Goal: Communication & Community: Answer question/provide support

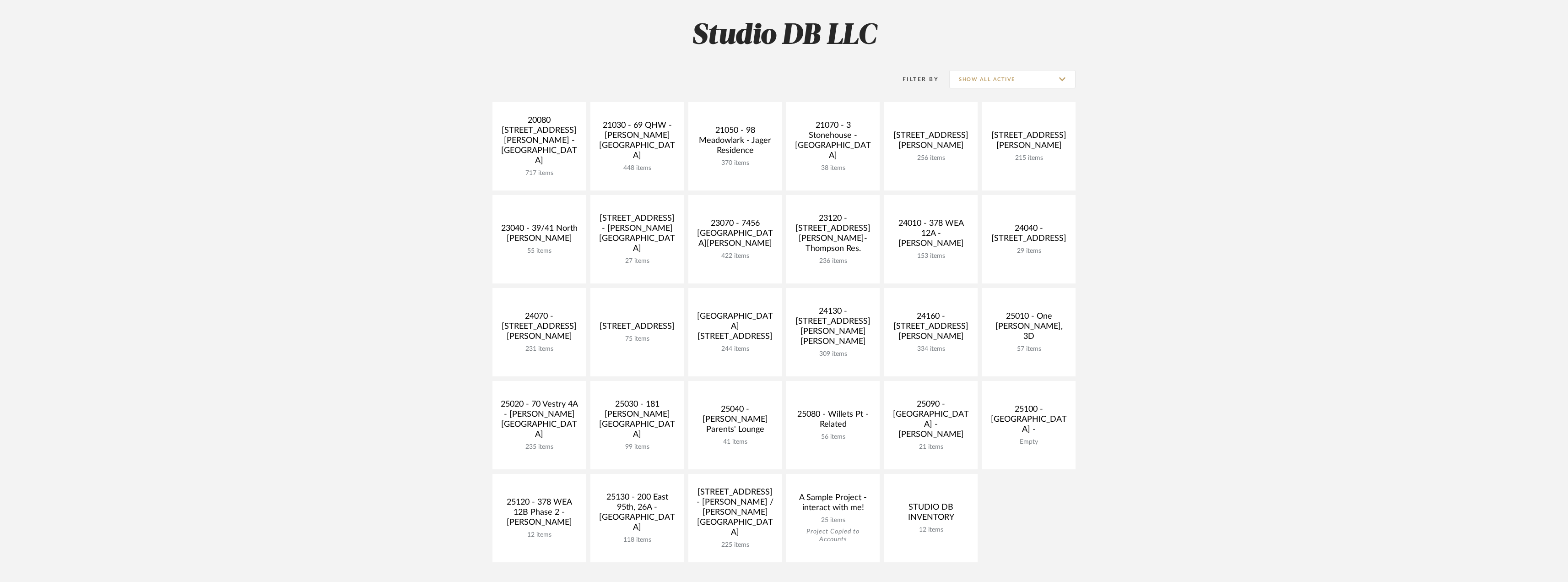
scroll to position [183, 0]
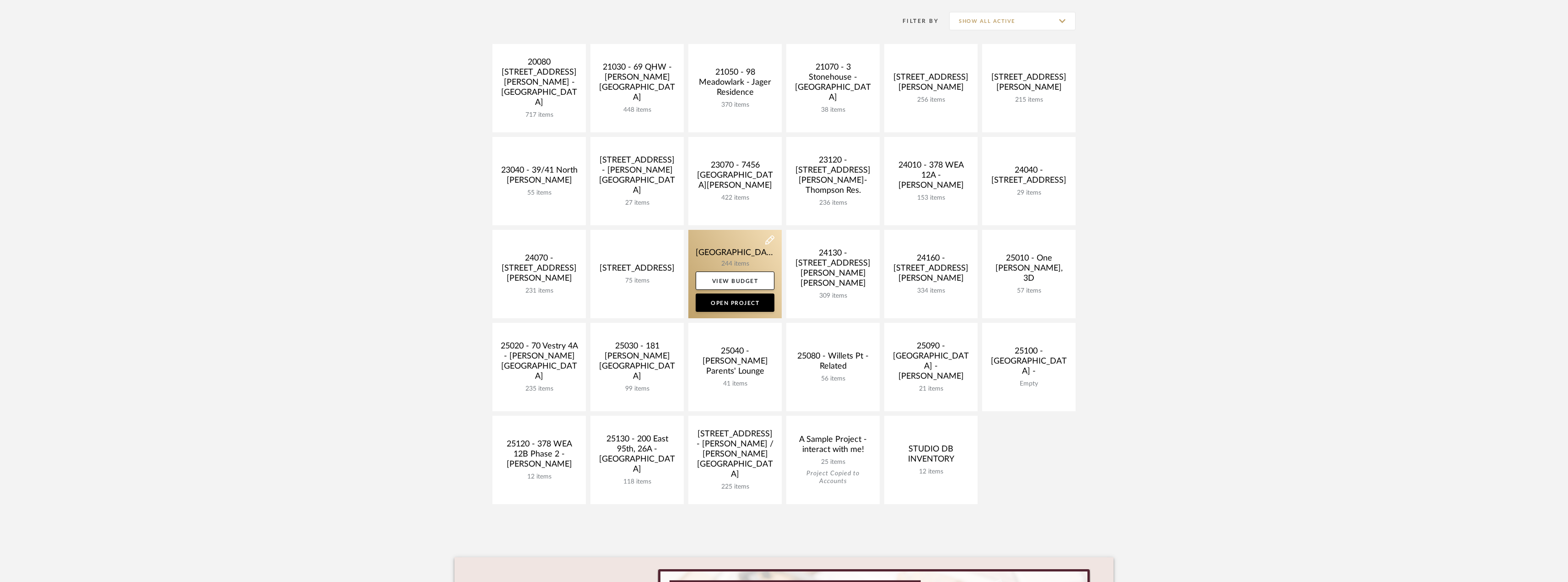
click at [749, 262] on link at bounding box center [734, 274] width 93 height 88
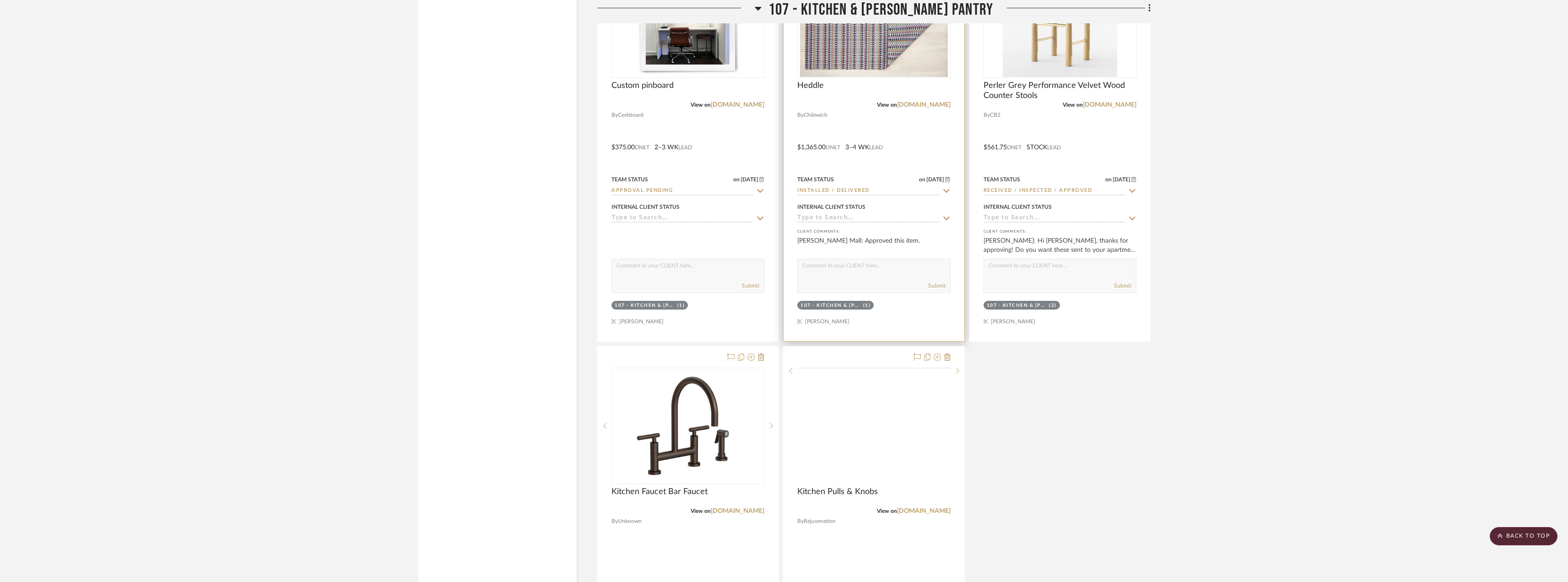
scroll to position [7598, 0]
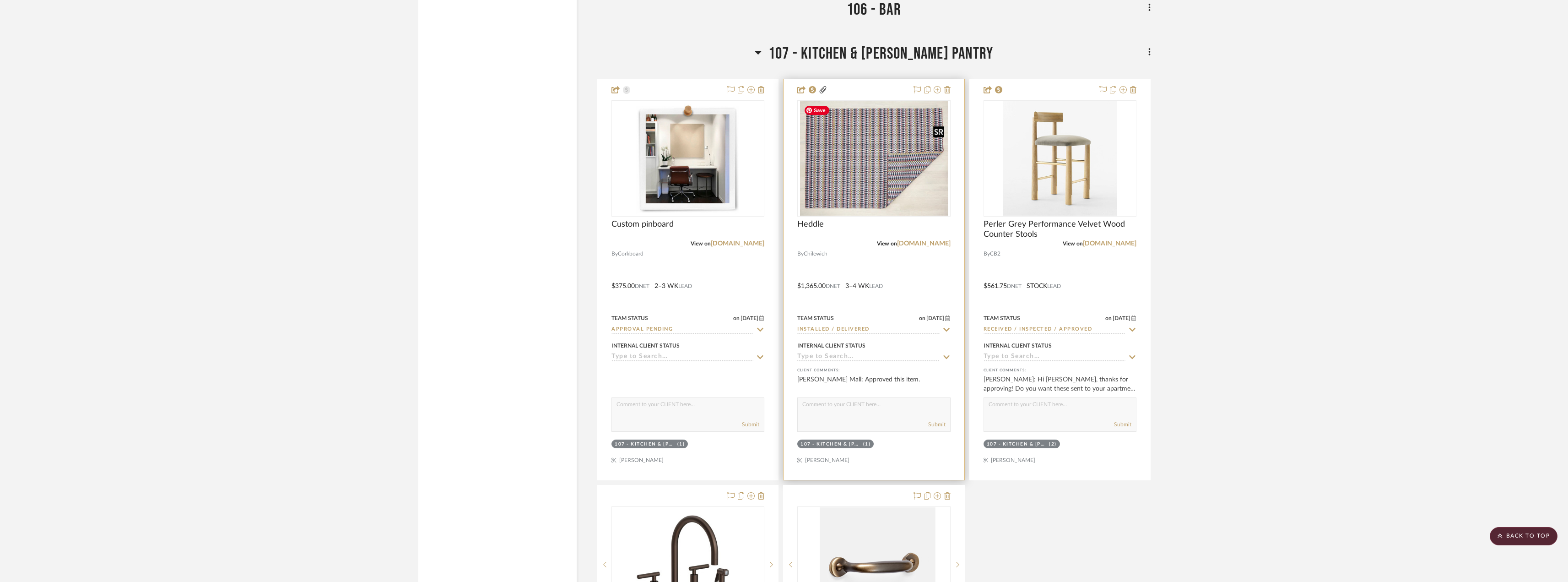
click at [0, 0] on img at bounding box center [0, 0] width 0 height 0
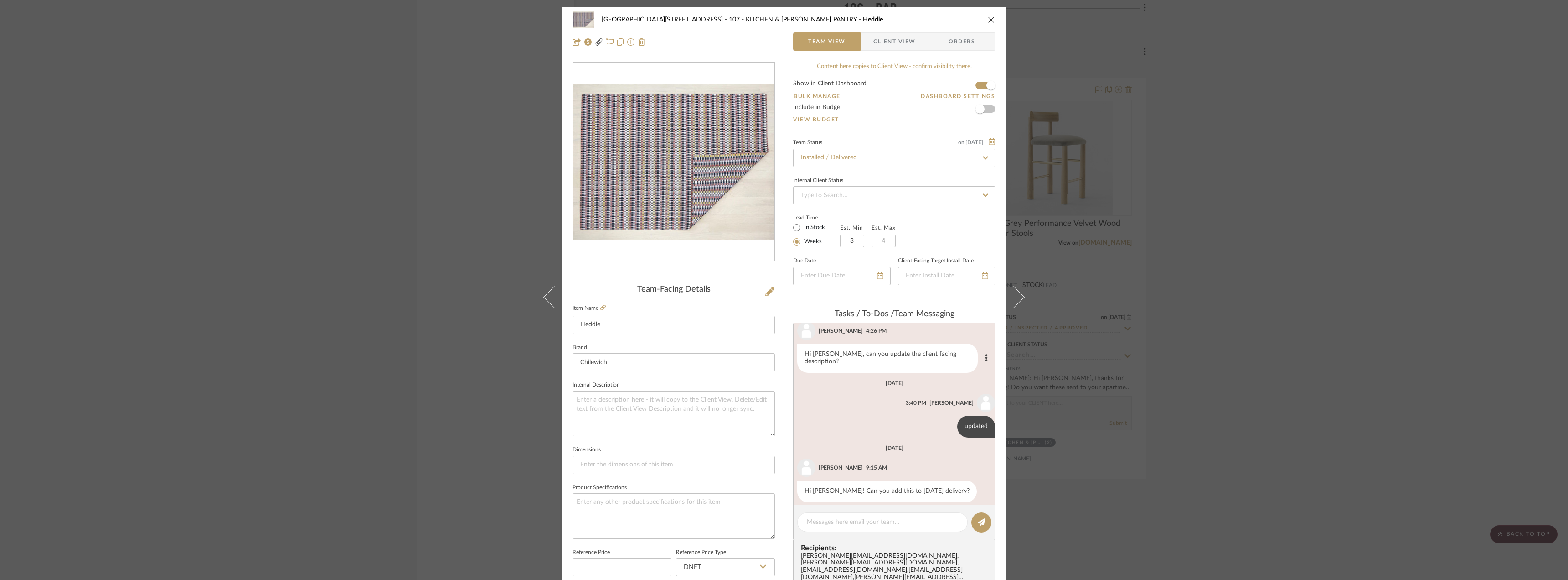
scroll to position [150, 0]
drag, startPoint x: 897, startPoint y: 44, endPoint x: 902, endPoint y: 46, distance: 5.4
click at [898, 43] on span "Client View" at bounding box center [894, 42] width 42 height 18
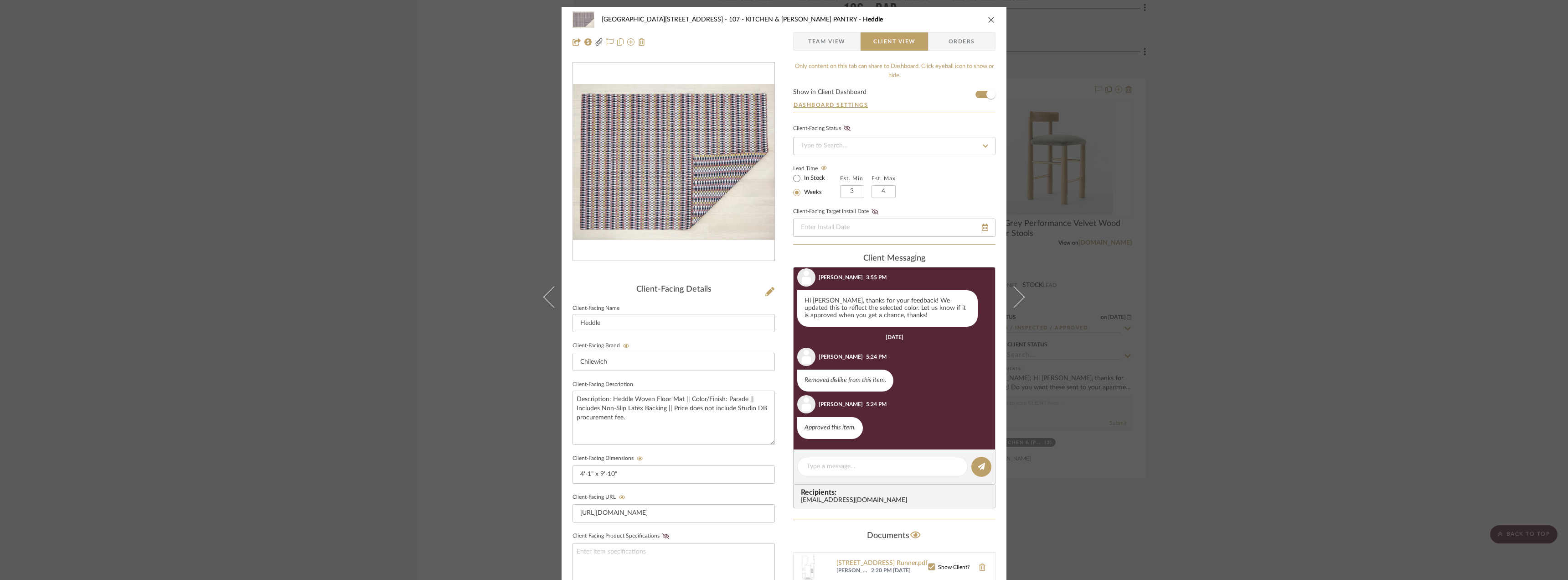
scroll to position [587, 0]
click at [864, 458] on div at bounding box center [882, 466] width 170 height 19
click at [858, 466] on textarea at bounding box center [883, 466] width 151 height 9
drag, startPoint x: 893, startPoint y: 476, endPoint x: 874, endPoint y: 475, distance: 19.0
click at [874, 475] on textarea "Hi [PERSON_NAME], now that the kitchen counter has been extended, we wanted to …" at bounding box center [883, 471] width 151 height 19
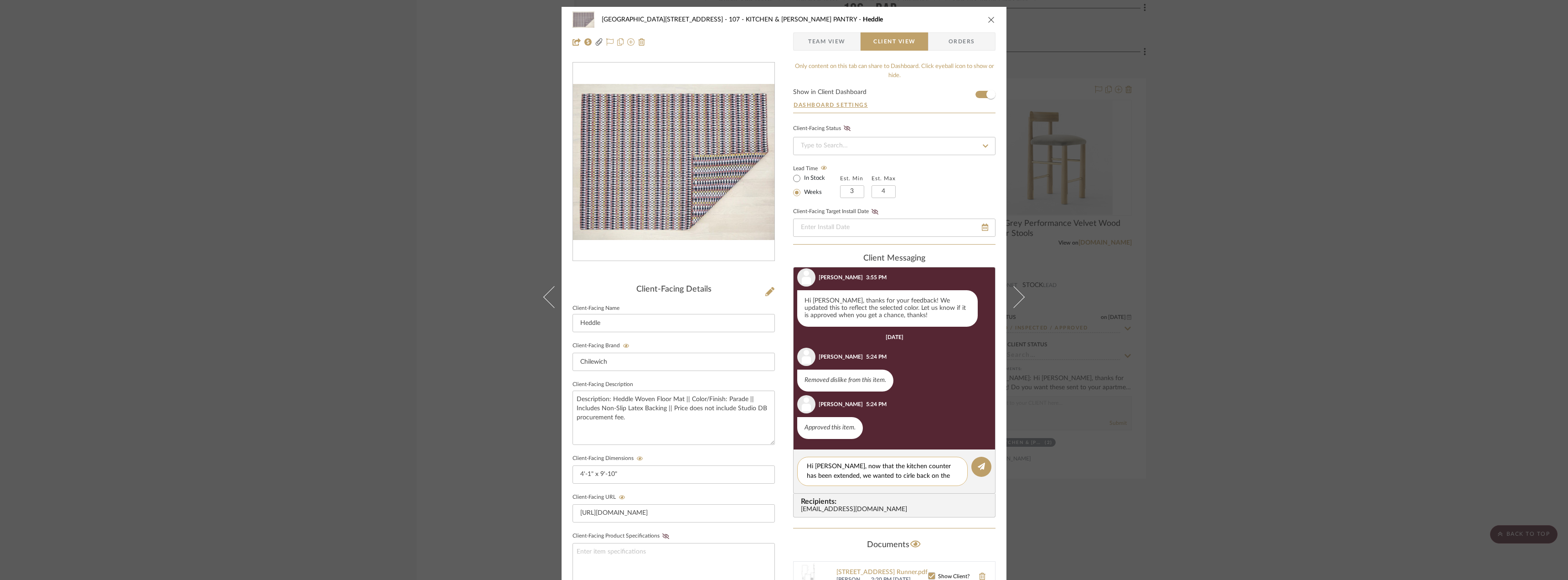
scroll to position [0, 0]
click at [874, 477] on textarea "Hi [PERSON_NAME], now that the kitchen counter has been extended, we wanted to …" at bounding box center [883, 476] width 151 height 29
click at [878, 476] on textarea "Hi [PERSON_NAME], now that the kitchen counter has been extended, we wanted to …" at bounding box center [883, 476] width 151 height 29
click at [879, 474] on textarea "Hi [PERSON_NAME], now that the kitchen counter has been extended, we wanted to …" at bounding box center [883, 476] width 151 height 29
click at [873, 484] on textarea "Hi [PERSON_NAME], now that the kitchen counter has been extended, we wanted to …" at bounding box center [883, 476] width 151 height 29
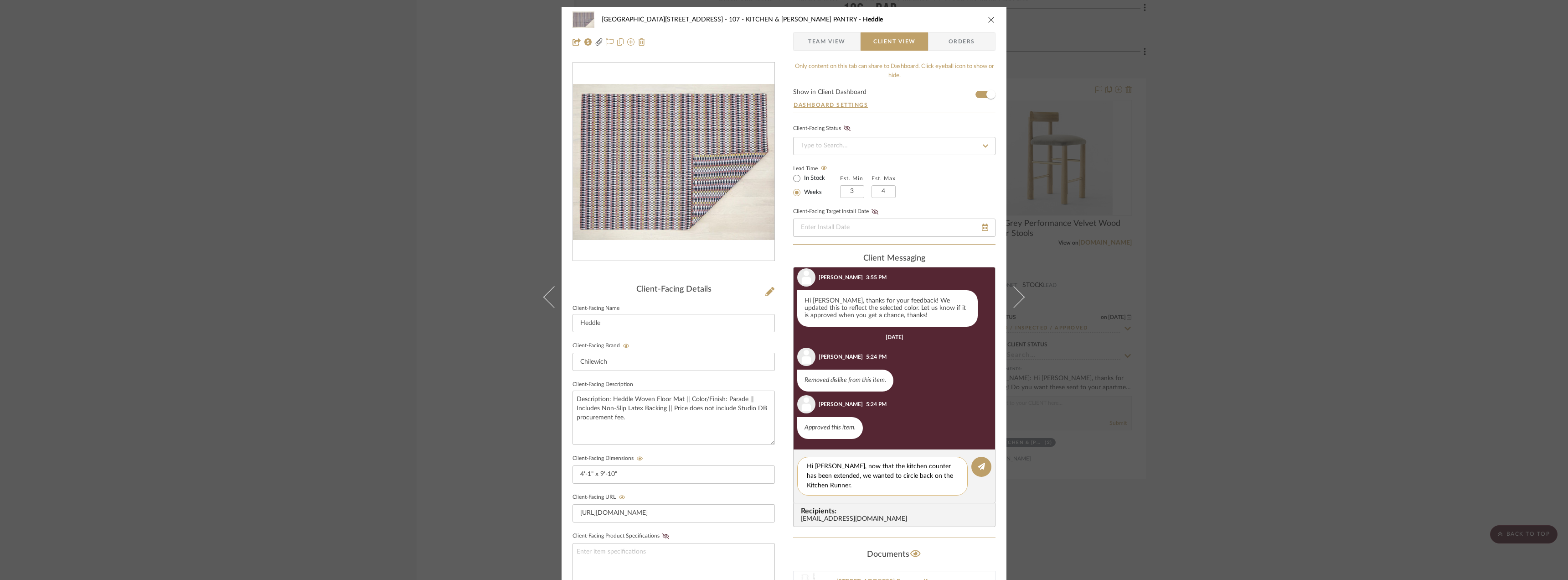
click at [925, 475] on textarea "Hi [PERSON_NAME], now that the kitchen counter has been extended, we wanted to …" at bounding box center [883, 476] width 151 height 29
click at [886, 487] on textarea "Hi [PERSON_NAME], now that the kitchen counter has been extended, we wanted to …" at bounding box center [883, 476] width 151 height 29
drag, startPoint x: 923, startPoint y: 475, endPoint x: 860, endPoint y: 483, distance: 63.5
click at [848, 487] on textarea "Hi [PERSON_NAME], now that the kitchen counter has been extended, we wanted to …" at bounding box center [883, 476] width 151 height 29
drag, startPoint x: 882, startPoint y: 485, endPoint x: 853, endPoint y: 489, distance: 29.3
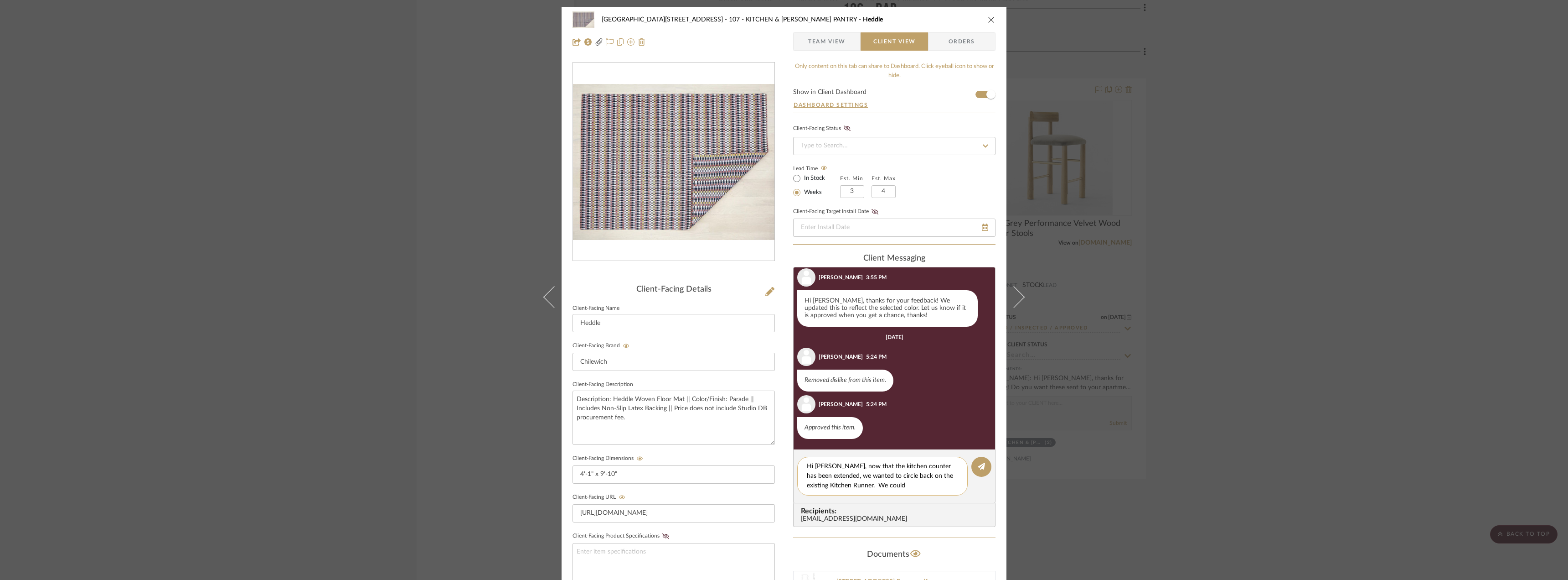
click at [853, 489] on textarea "Hi [PERSON_NAME], now that the kitchen counter has been extended, we wanted to …" at bounding box center [883, 476] width 151 height 29
click at [884, 484] on textarea "Hi [PERSON_NAME], now that the kitchen counter has been extended, we wanted to …" at bounding box center [883, 476] width 151 height 29
drag, startPoint x: 945, startPoint y: 478, endPoint x: 923, endPoint y: 476, distance: 22.1
click at [923, 476] on textarea "Hi [PERSON_NAME], now that the kitchen counter has been extended, we wanted to …" at bounding box center [883, 481] width 151 height 39
click at [896, 497] on textarea "Hi [PERSON_NAME], now that the kitchen counter has been extended, we wanted to …" at bounding box center [883, 481] width 151 height 39
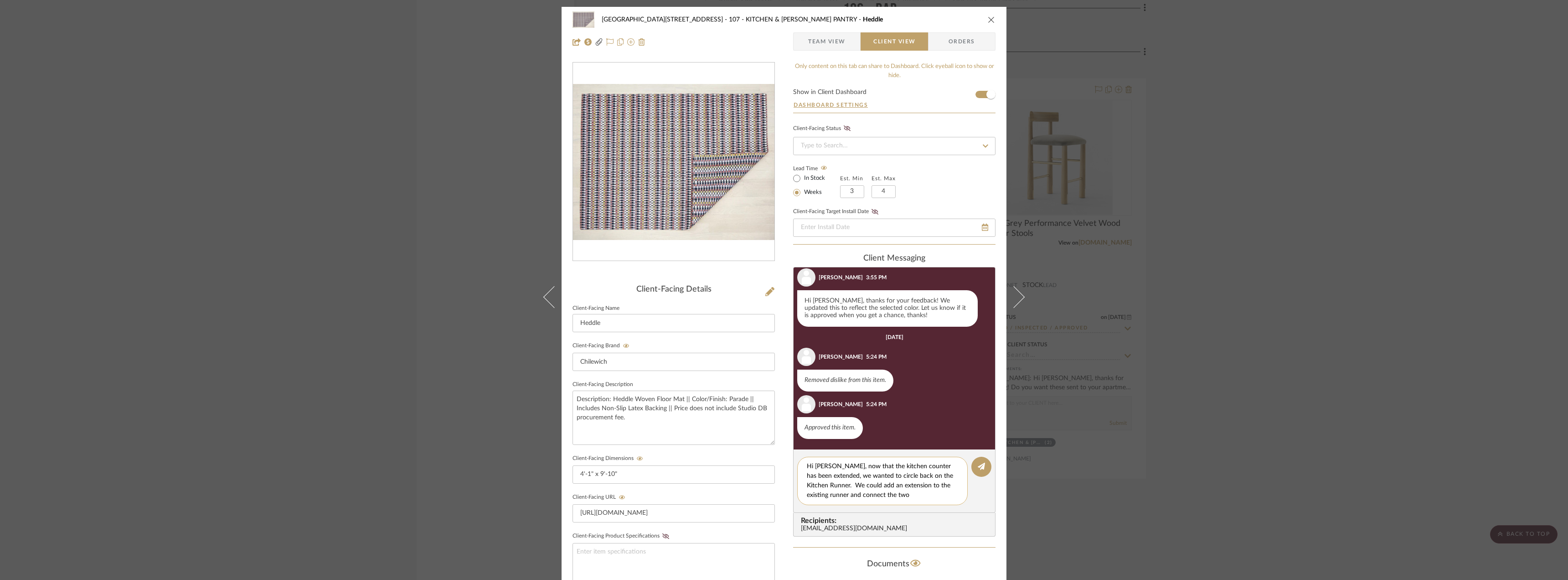
drag, startPoint x: 893, startPoint y: 494, endPoint x: 826, endPoint y: 499, distance: 67.2
click at [826, 499] on textarea "Hi [PERSON_NAME], now that the kitchen counter has been extended, we wanted to …" at bounding box center [883, 481] width 151 height 39
drag, startPoint x: 904, startPoint y: 484, endPoint x: 844, endPoint y: 492, distance: 60.5
click at [844, 490] on textarea "Hi [PERSON_NAME], now that the kitchen counter has been extended, we wanted to …" at bounding box center [883, 481] width 151 height 39
drag, startPoint x: 904, startPoint y: 484, endPoint x: 904, endPoint y: 495, distance: 11.0
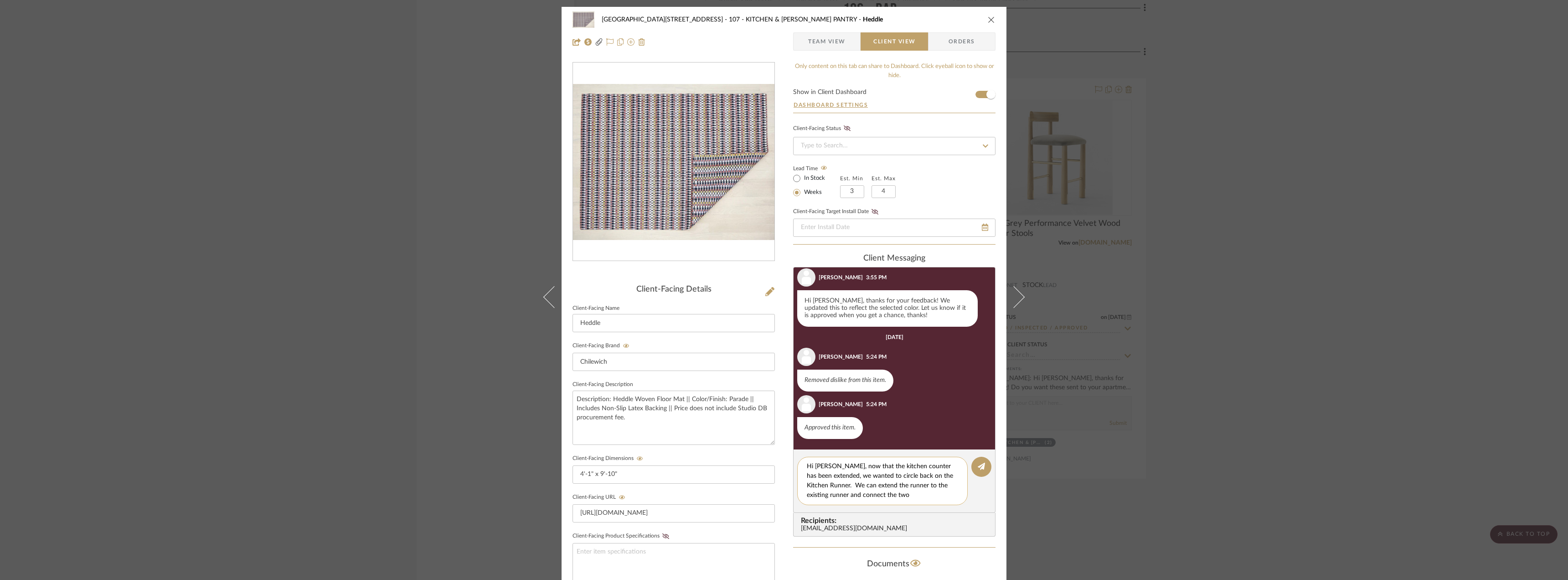
click at [904, 495] on textarea "Hi [PERSON_NAME], now that the kitchen counter has been extended, we wanted to …" at bounding box center [883, 481] width 151 height 39
drag, startPoint x: 939, startPoint y: 499, endPoint x: 801, endPoint y: 444, distance: 148.6
click at [801, 444] on div "client Messaging [DATE] [PERSON_NAME][GEOGRAPHIC_DATA] 12:14 PM are you thinkin…" at bounding box center [894, 395] width 202 height 283
paste textarea "Now that the kitchen counter has been extended, we wanted to circle back regard…"
click at [807, 467] on textarea "Now that the kitchen counter has been extended, we wanted to circle back regard…" at bounding box center [886, 481] width 159 height 39
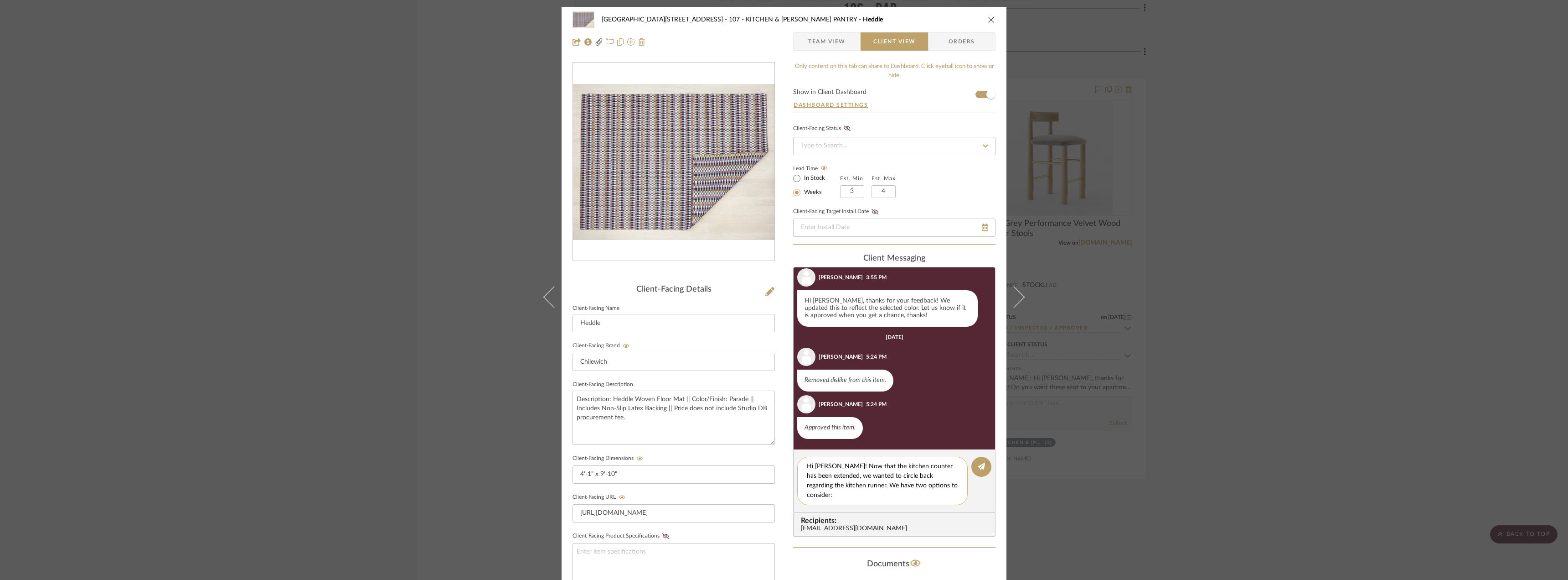
click at [939, 488] on textarea "Hi [PERSON_NAME]! Now that the kitchen counter has been extended, we wanted to …" at bounding box center [886, 481] width 159 height 39
click at [943, 487] on textarea "Hi [PERSON_NAME]! Now that the kitchen counter has been extended, we wanted to …" at bounding box center [886, 481] width 159 height 39
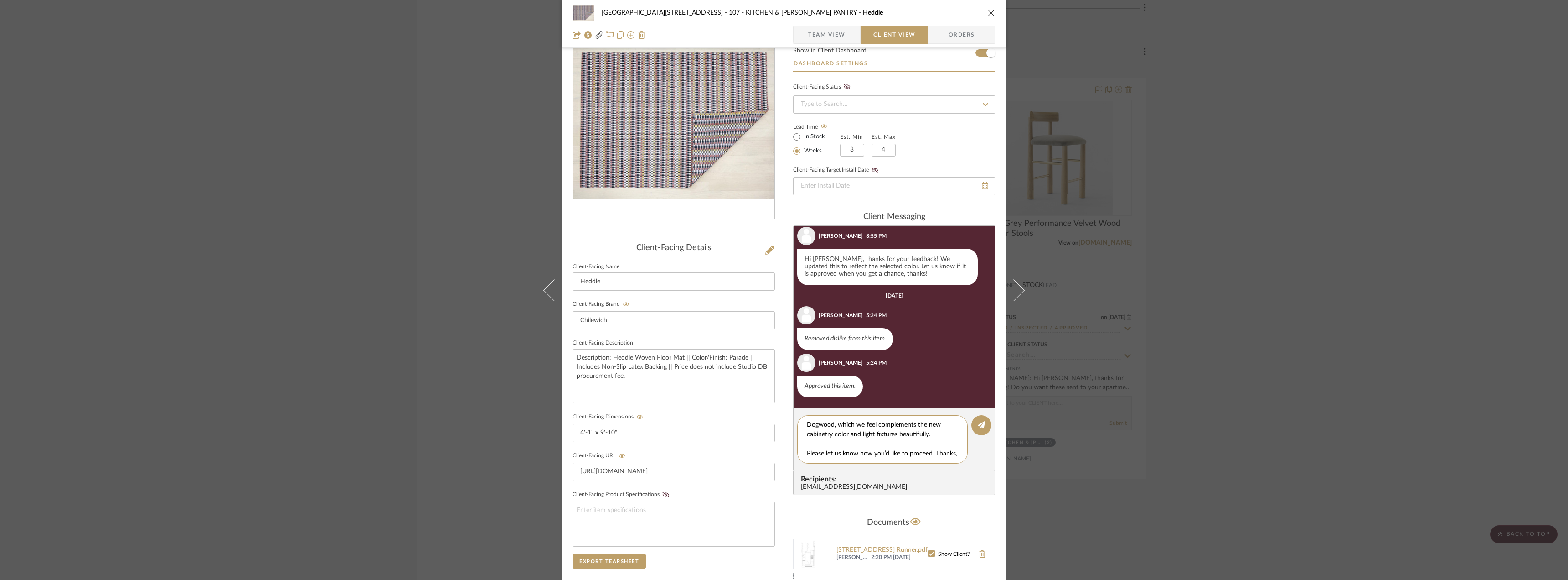
scroll to position [45, 0]
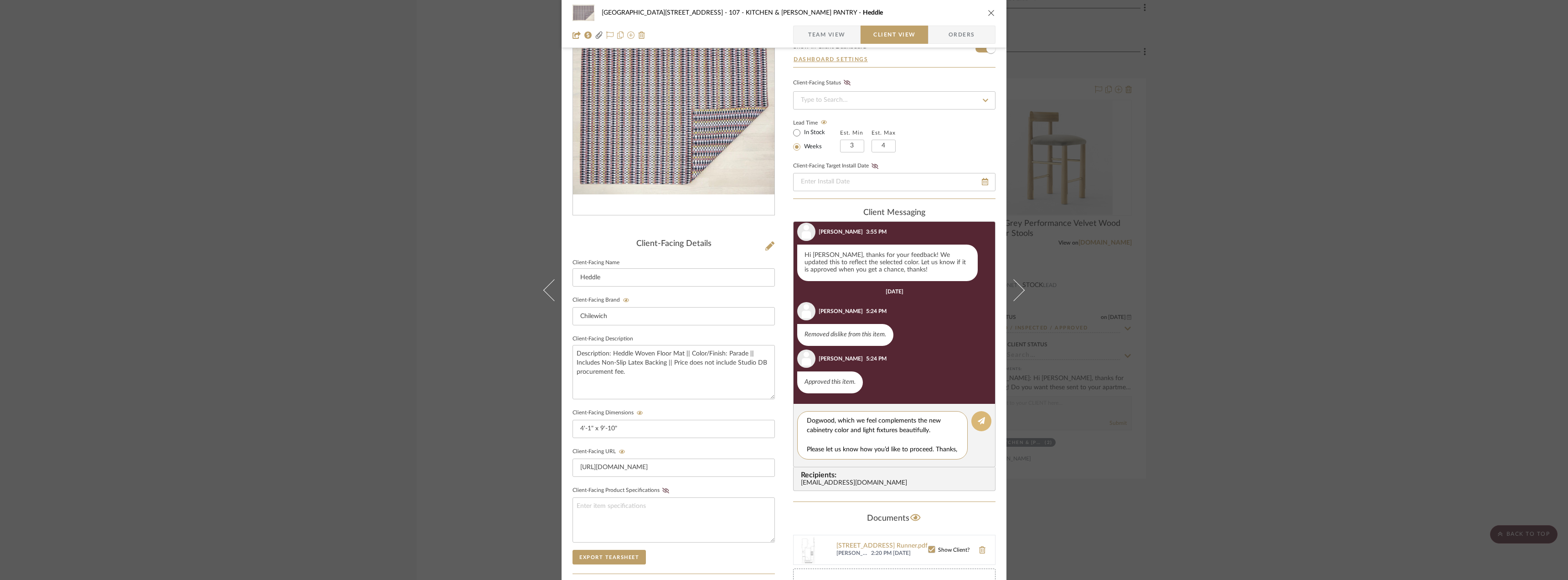
type textarea "Hi [PERSON_NAME]! Now that the kitchen counter has been extended, we wanted to …"
click at [978, 422] on icon at bounding box center [982, 421] width 8 height 8
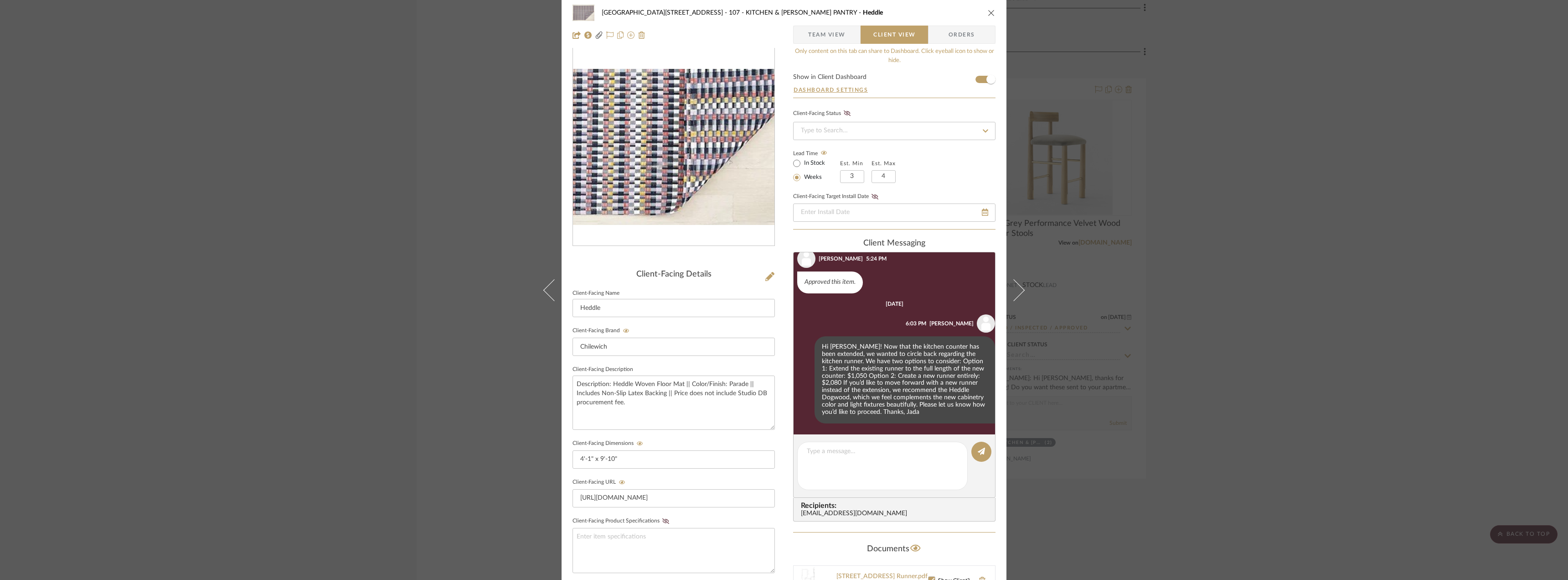
scroll to position [0, 0]
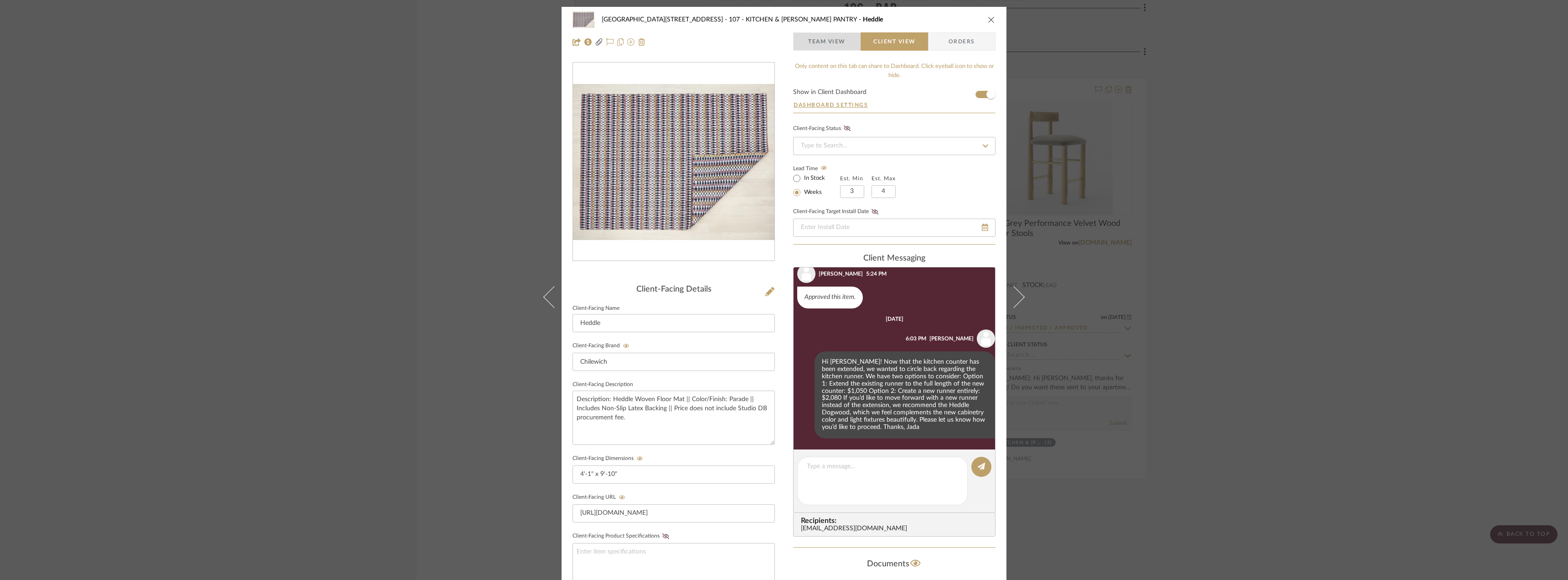
click at [826, 35] on span "Team View" at bounding box center [827, 42] width 38 height 18
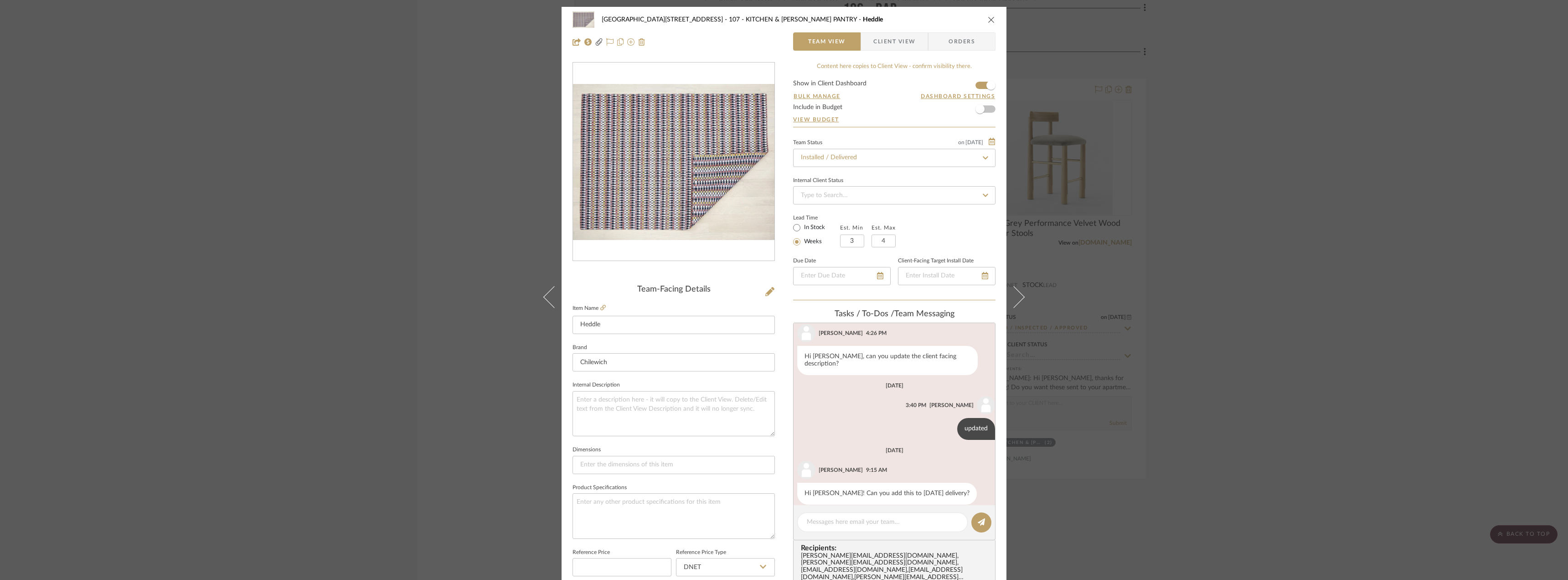
scroll to position [150, 0]
click at [601, 308] on icon at bounding box center [603, 307] width 6 height 6
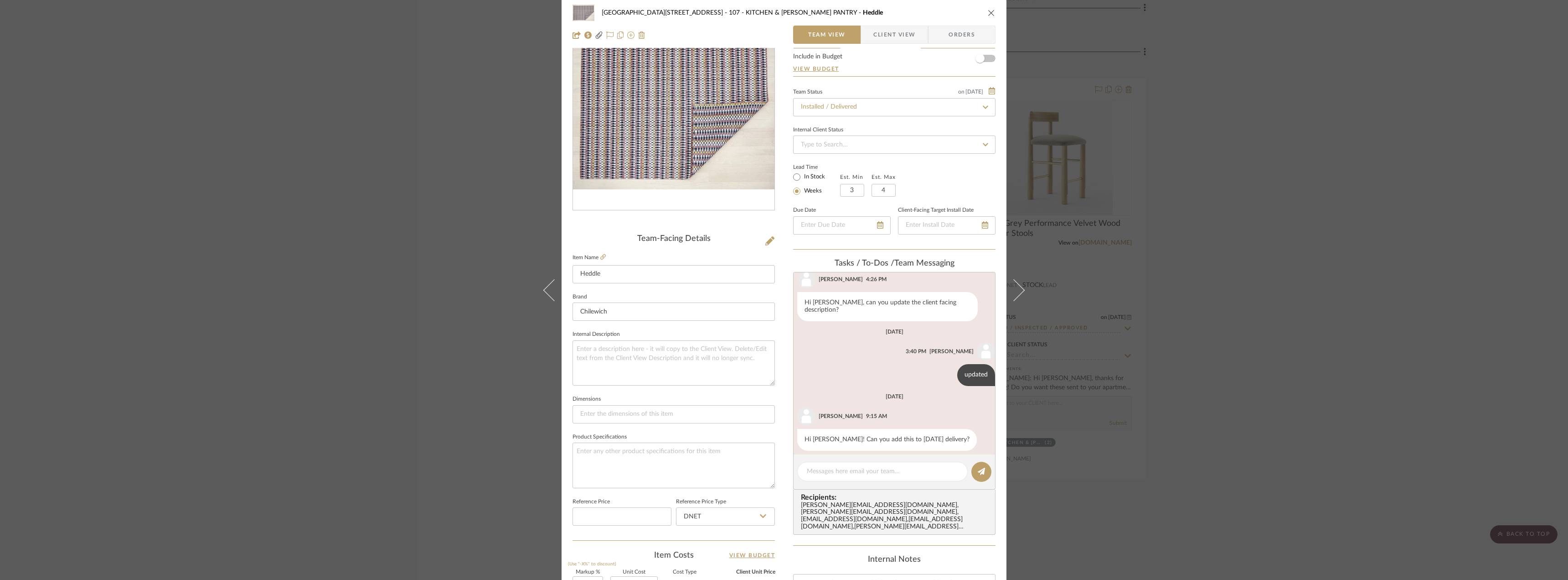
scroll to position [0, 0]
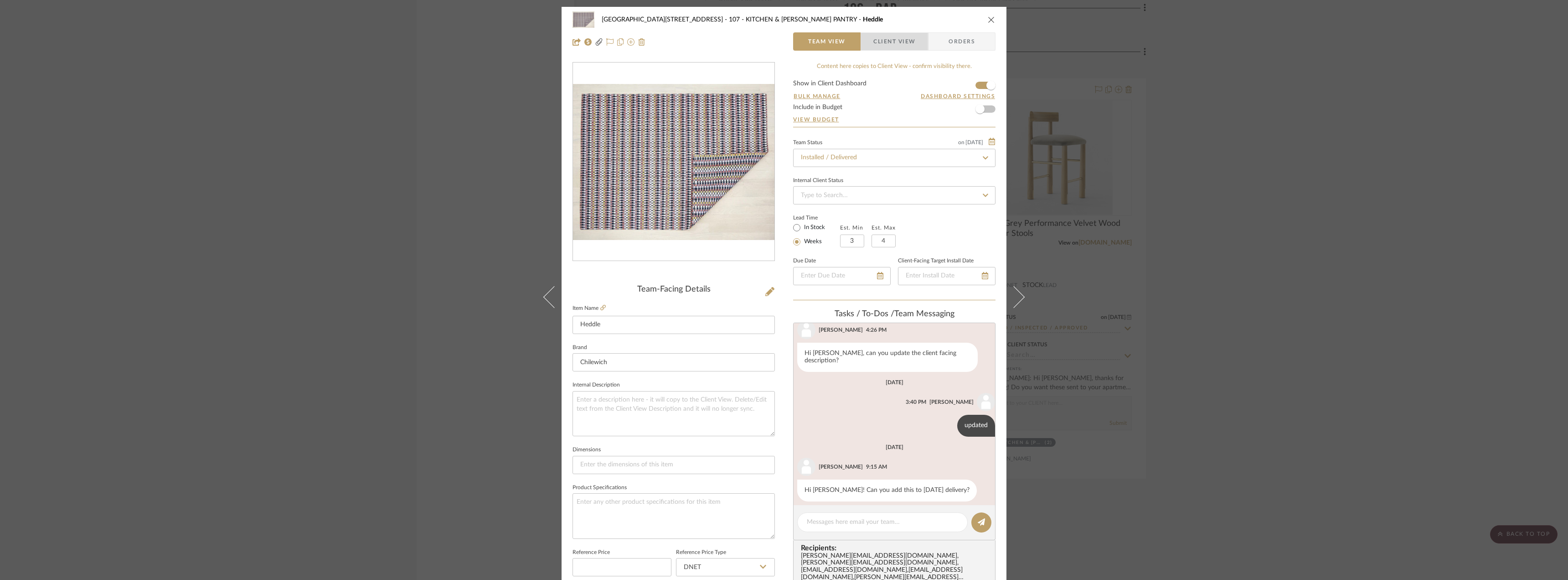
click at [900, 43] on span "Client View" at bounding box center [894, 42] width 42 height 18
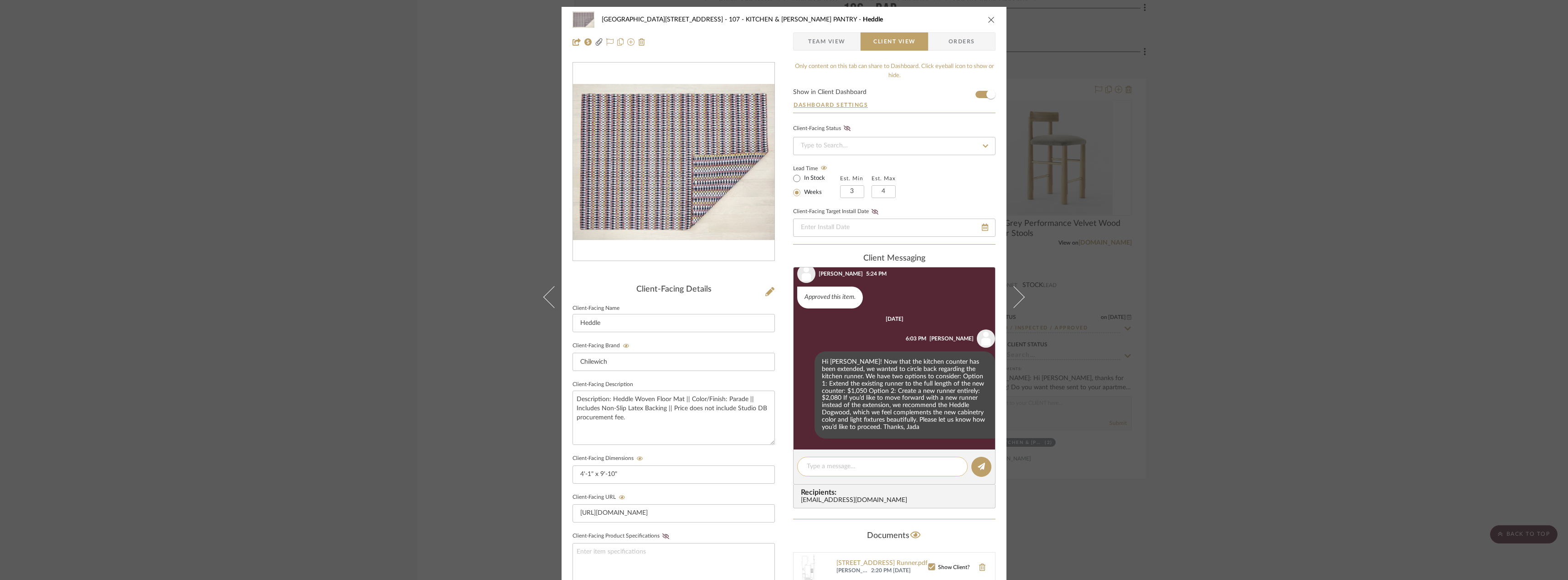
scroll to position [717, 0]
click at [862, 462] on textarea at bounding box center [883, 466] width 151 height 9
paste textarea "[URL][DOMAIN_NAME]"
click at [832, 484] on textarea "Here's a link to the Heddle Dogwood Pattern for your reference.[URL][DOMAIN_NAM…" at bounding box center [886, 481] width 159 height 39
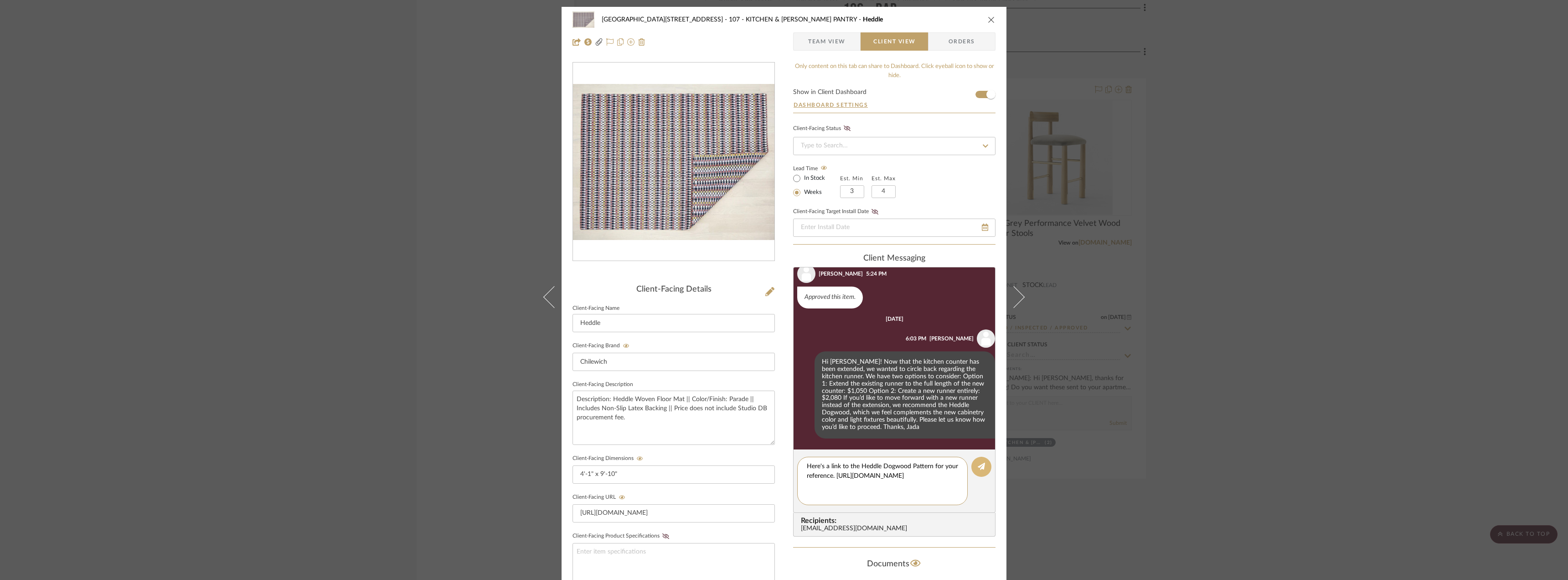
type textarea "Here's a link to the Heddle Dogwood Pattern for your reference. [URL][DOMAIN_NA…"
click at [983, 466] on button at bounding box center [982, 467] width 20 height 20
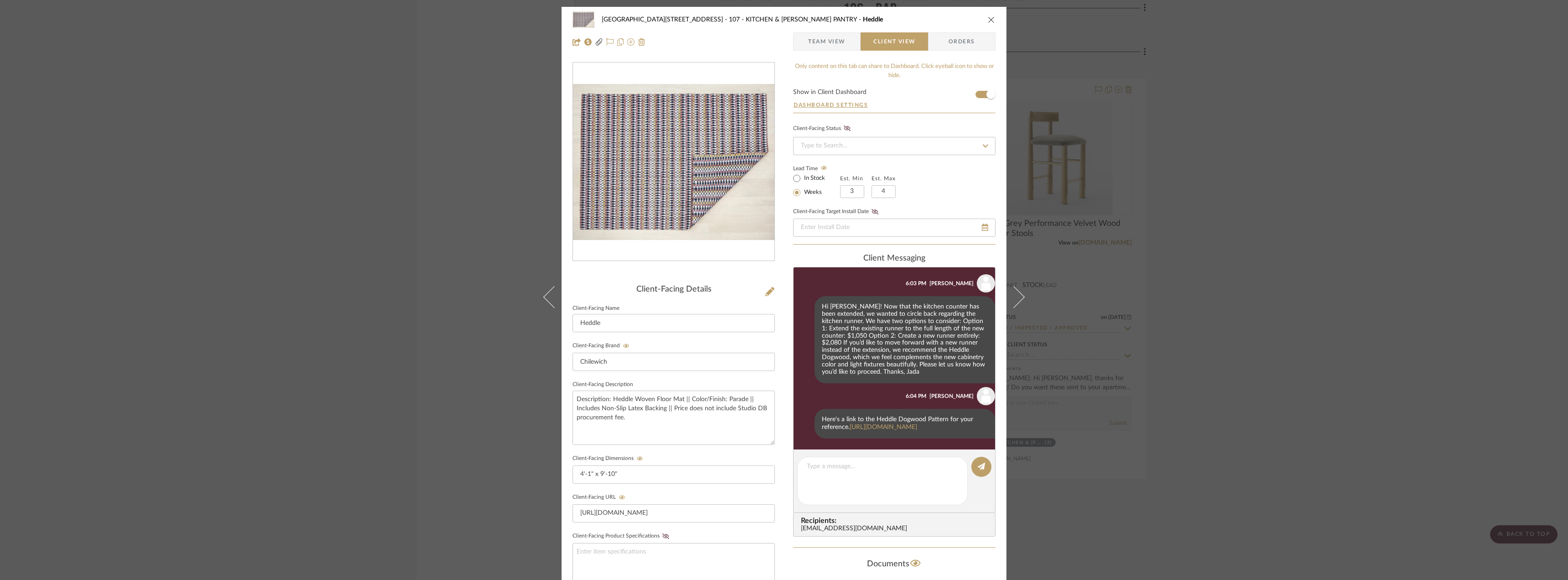
scroll to position [788, 0]
